Goal: Information Seeking & Learning: Learn about a topic

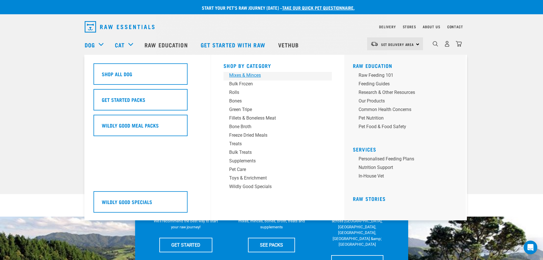
click at [245, 78] on div "Mixes & Minces" at bounding box center [273, 75] width 89 height 7
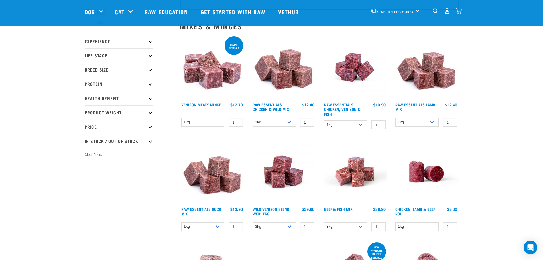
scroll to position [57, 0]
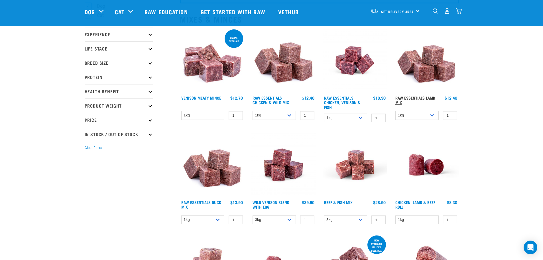
click at [409, 100] on link "Raw Essentials Lamb Mix" at bounding box center [415, 100] width 40 height 7
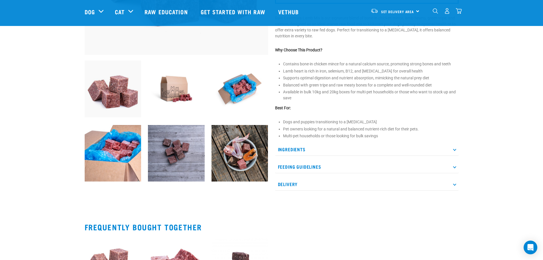
scroll to position [171, 0]
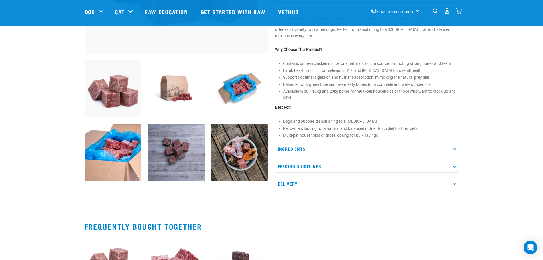
click at [317, 151] on p "Ingredients" at bounding box center [367, 148] width 184 height 13
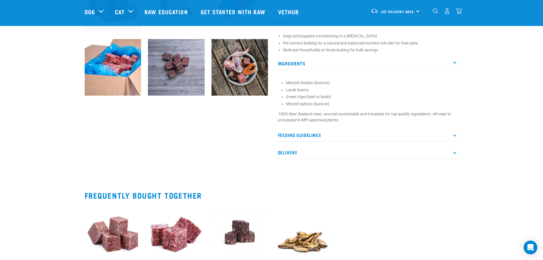
scroll to position [257, 0]
click at [312, 133] on p "Feeding Guidelines" at bounding box center [367, 134] width 184 height 13
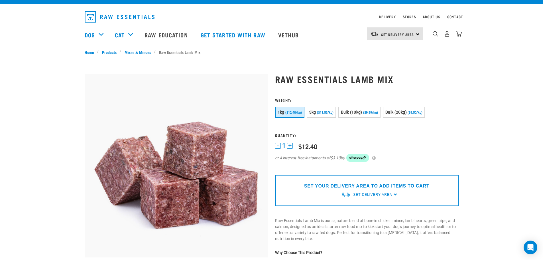
scroll to position [0, 0]
